Goal: Obtain resource: Acquire a specific non-purchased item like information or template

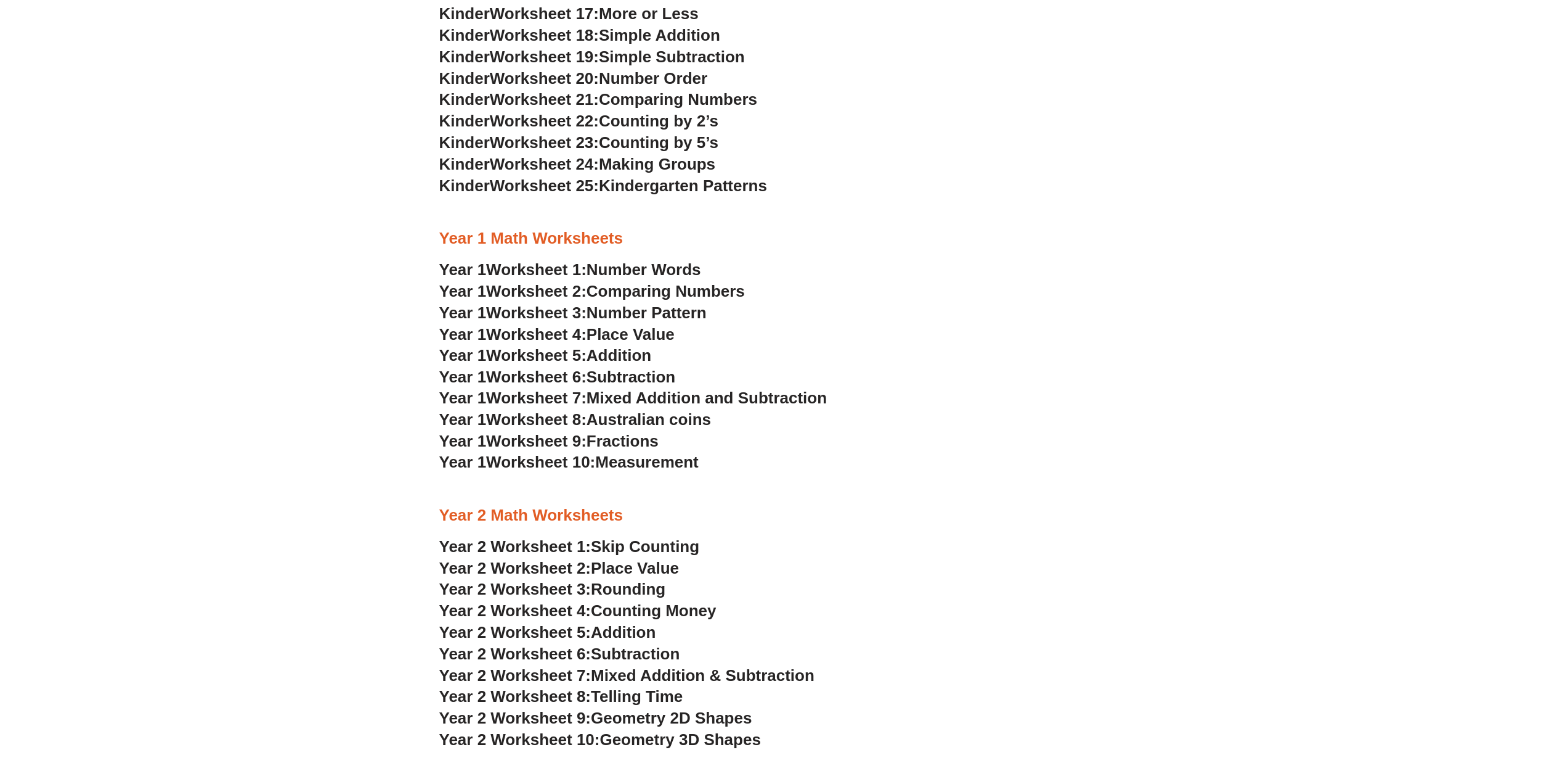
scroll to position [1048, 0]
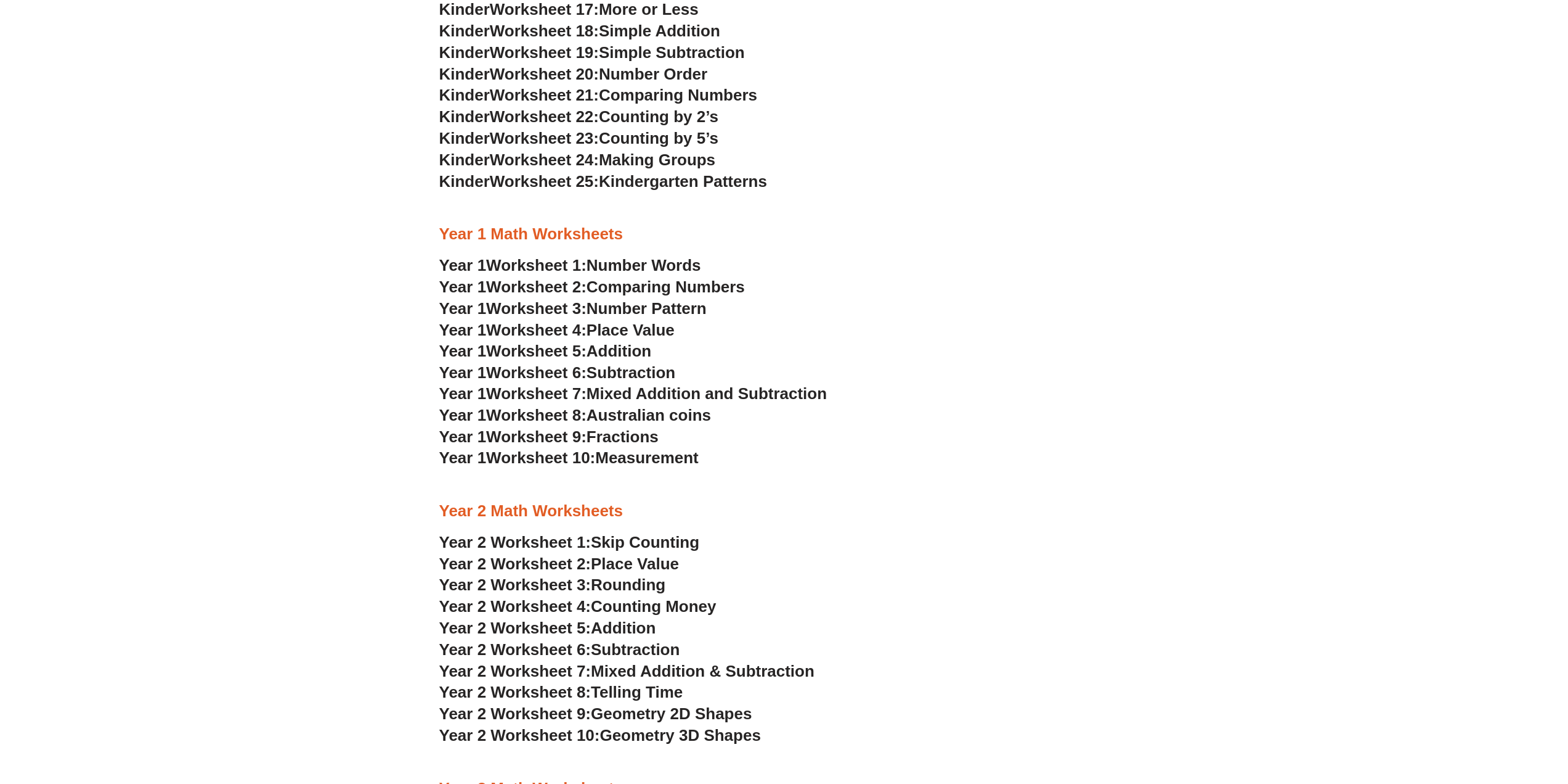
click at [677, 263] on span "Number Words" at bounding box center [643, 265] width 115 height 18
click at [586, 284] on span "Worksheet 2:" at bounding box center [536, 286] width 101 height 18
click at [550, 302] on span "Worksheet 3:" at bounding box center [536, 308] width 101 height 18
click at [546, 330] on span "Worksheet 4:" at bounding box center [536, 329] width 101 height 18
click at [516, 347] on span "Worksheet 5:" at bounding box center [536, 351] width 101 height 18
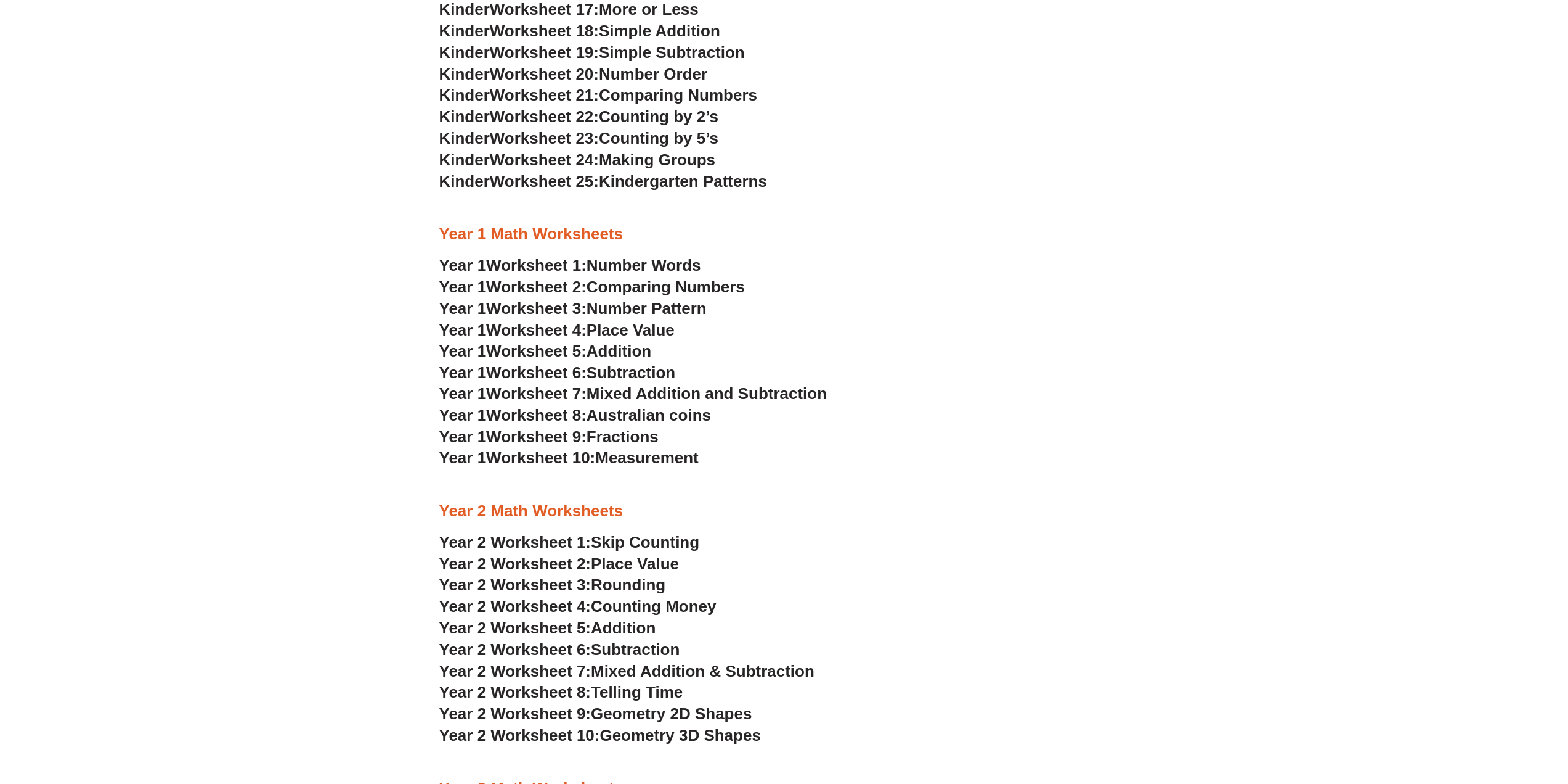
click at [517, 370] on span "Worksheet 6:" at bounding box center [536, 372] width 101 height 18
click at [564, 382] on h3 "Year 1 Worksheet 6: Subtraction" at bounding box center [784, 372] width 690 height 21
click at [563, 389] on span "Worksheet 7:" at bounding box center [536, 393] width 101 height 18
click at [537, 411] on span "Worksheet 8:" at bounding box center [536, 415] width 101 height 18
click at [514, 435] on span "Worksheet 9:" at bounding box center [536, 437] width 101 height 18
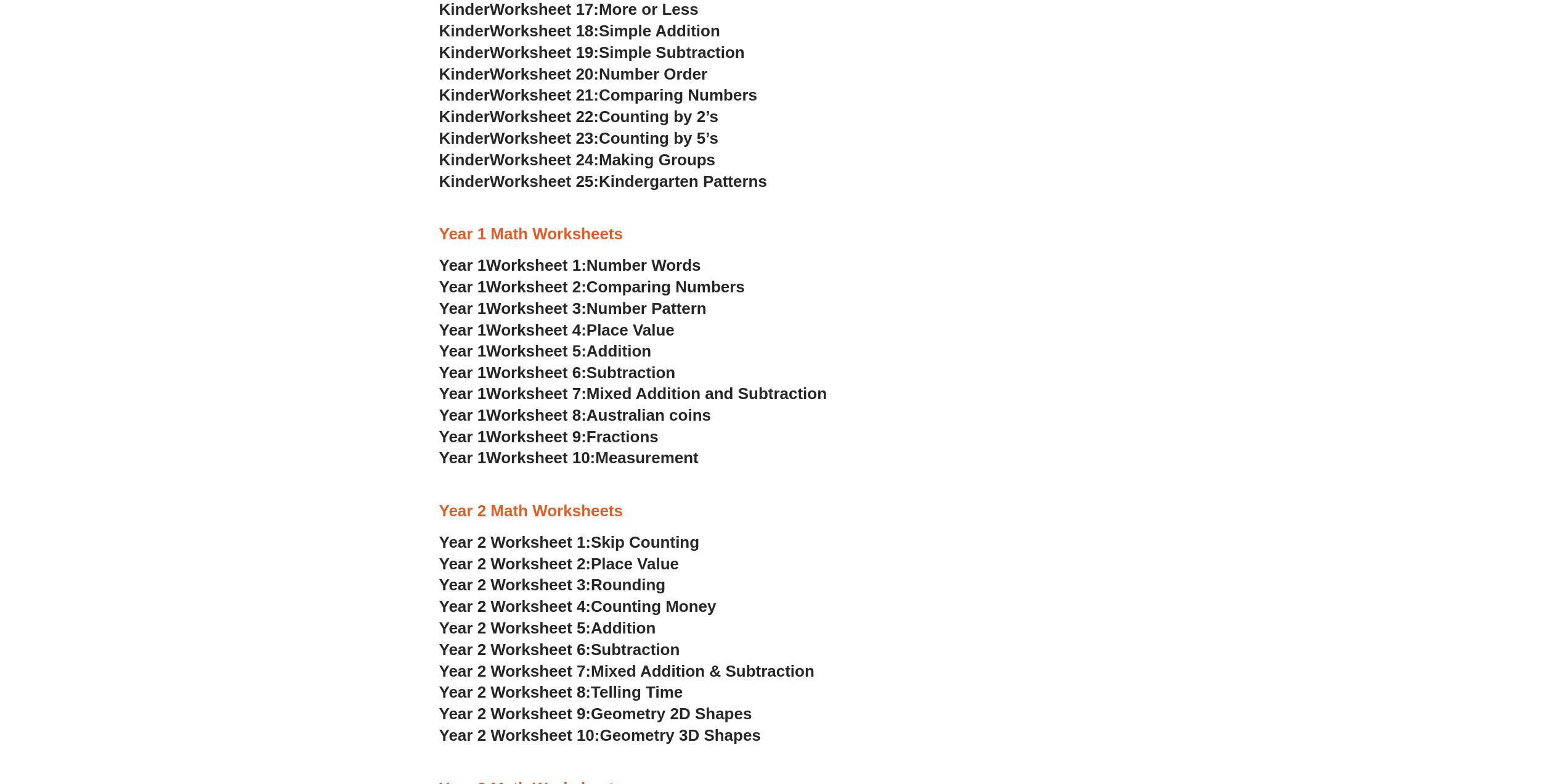
click at [582, 457] on span "Worksheet 10:" at bounding box center [540, 457] width 109 height 18
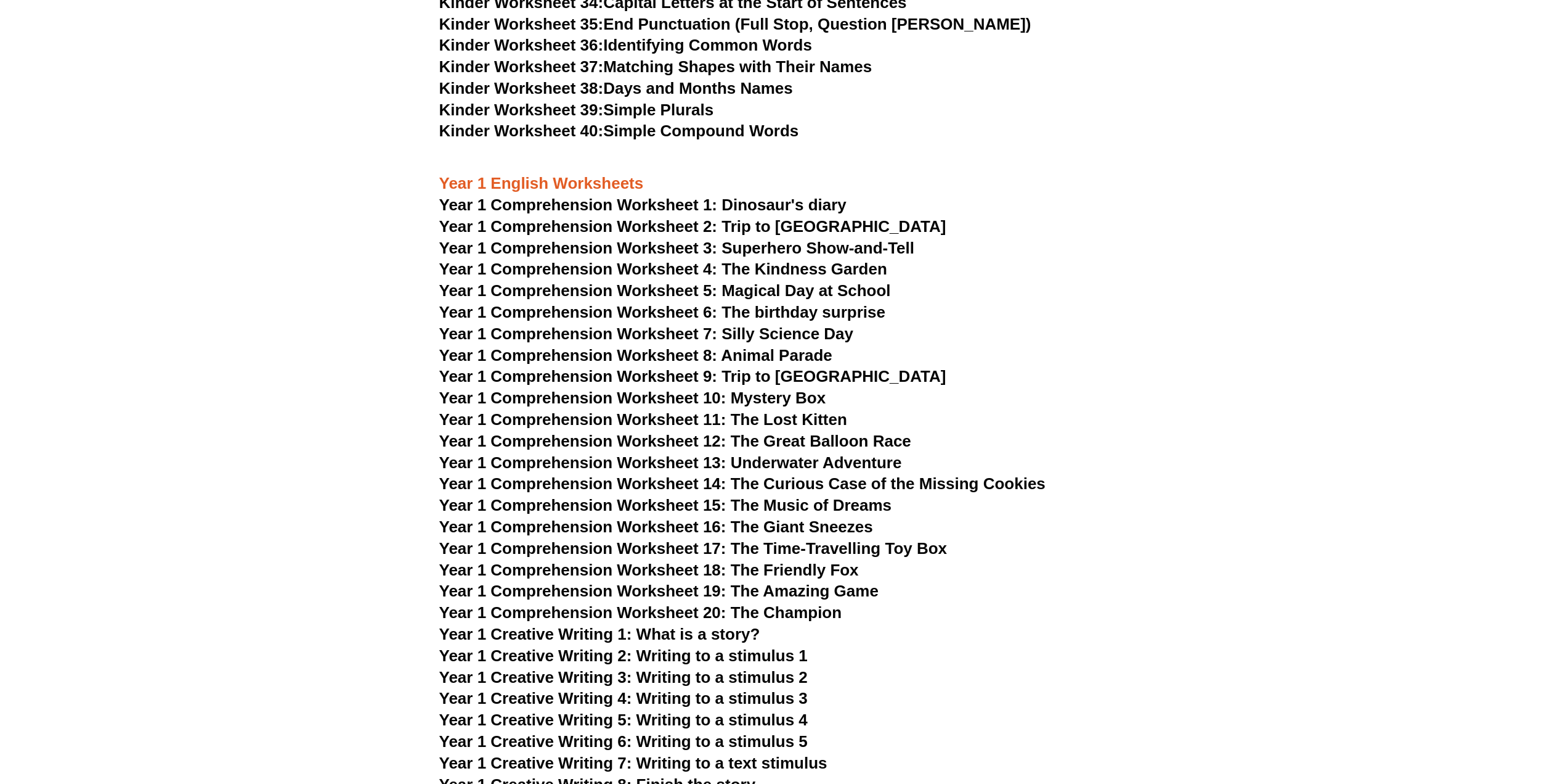
scroll to position [1418, 0]
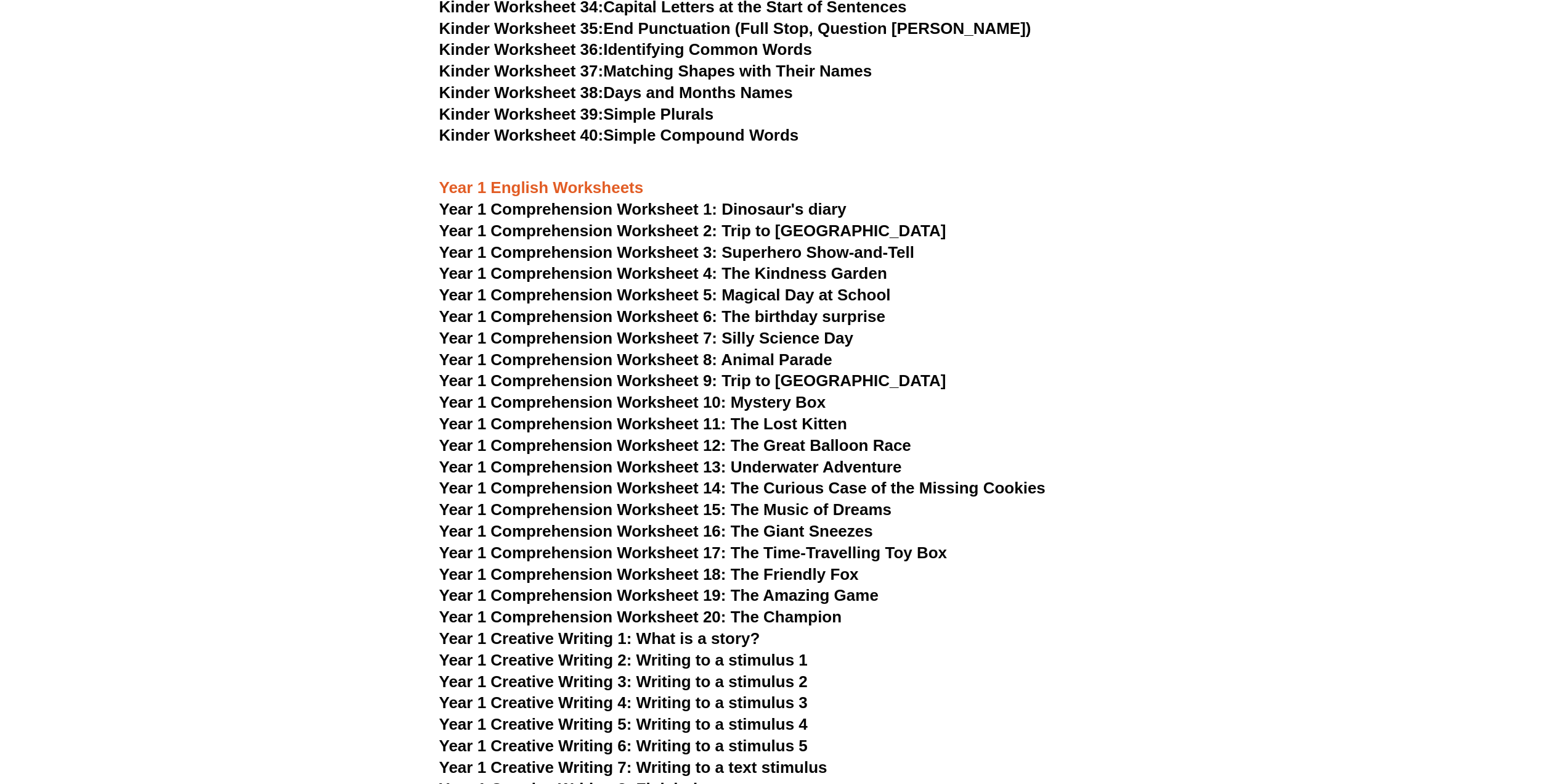
click at [1238, 375] on section "Kinder English Worksheets Kinder Worksheet 1: Identifying Uppercase and Lowerca…" at bounding box center [784, 756] width 1568 height 2990
